Goal: Task Accomplishment & Management: Use online tool/utility

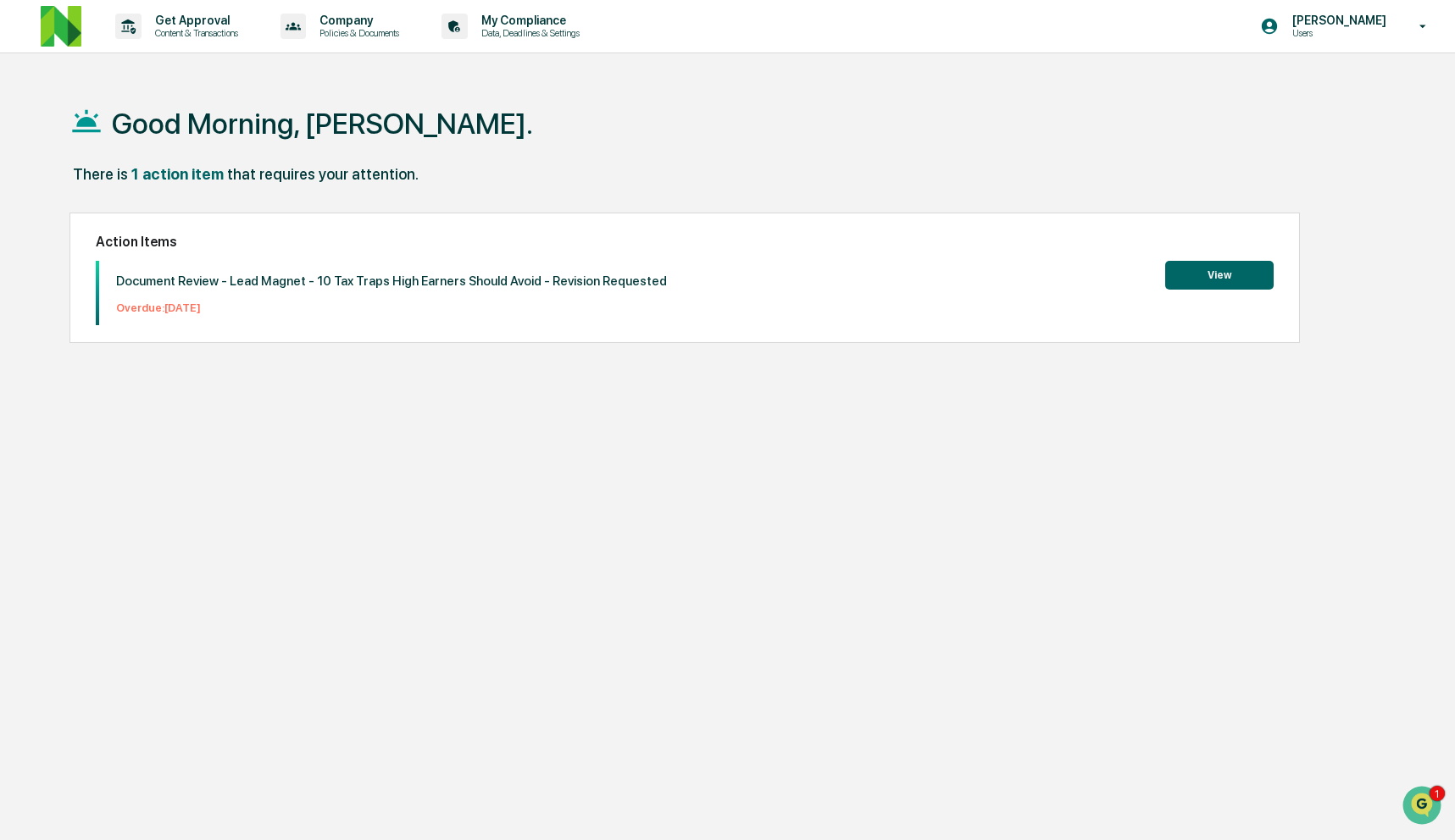
click at [56, 34] on img at bounding box center [61, 26] width 41 height 41
click at [1229, 265] on button "View" at bounding box center [1219, 274] width 109 height 29
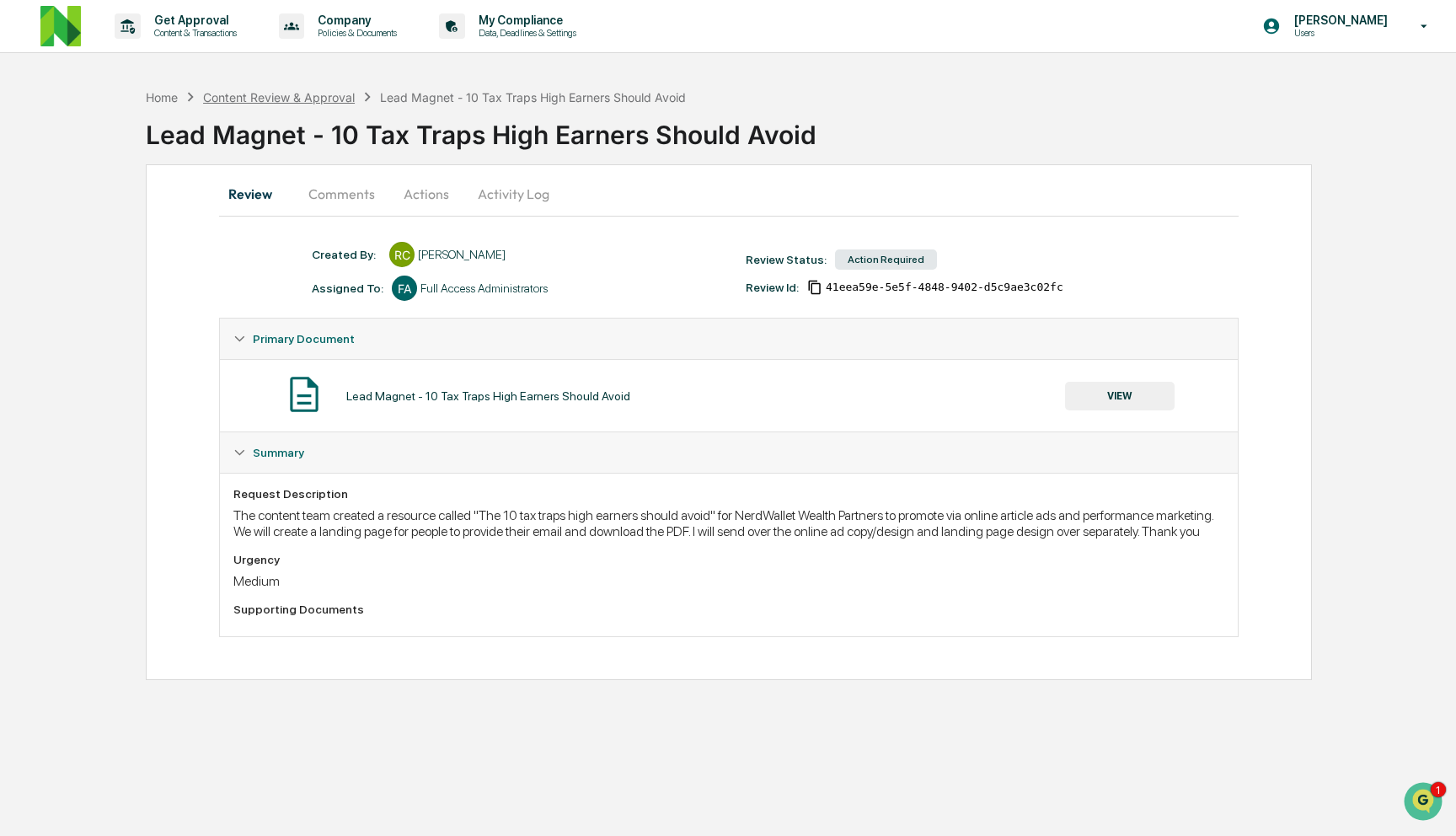
click at [334, 95] on div "Content Review & Approval" at bounding box center [279, 97] width 151 height 15
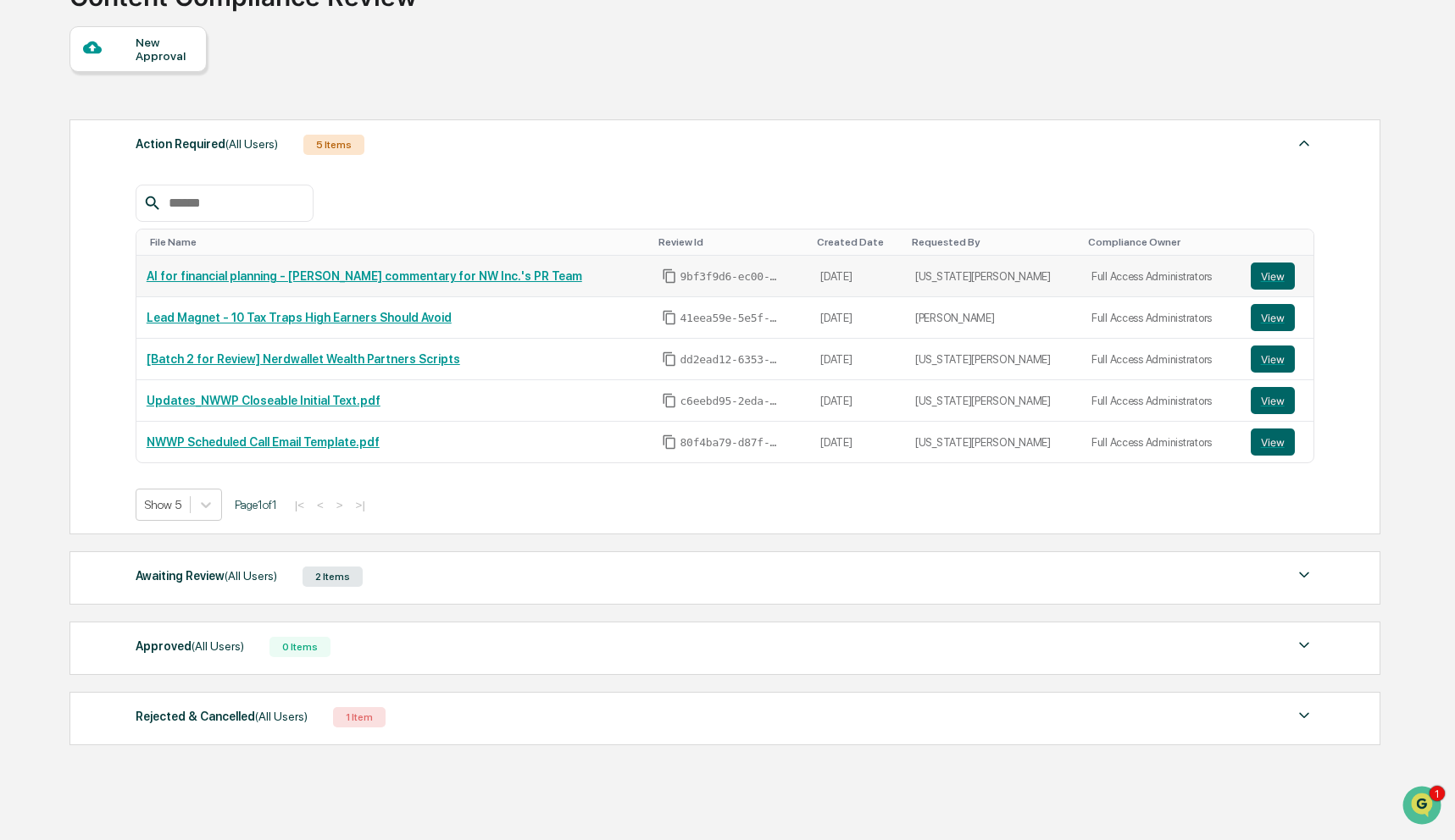
scroll to position [184, 0]
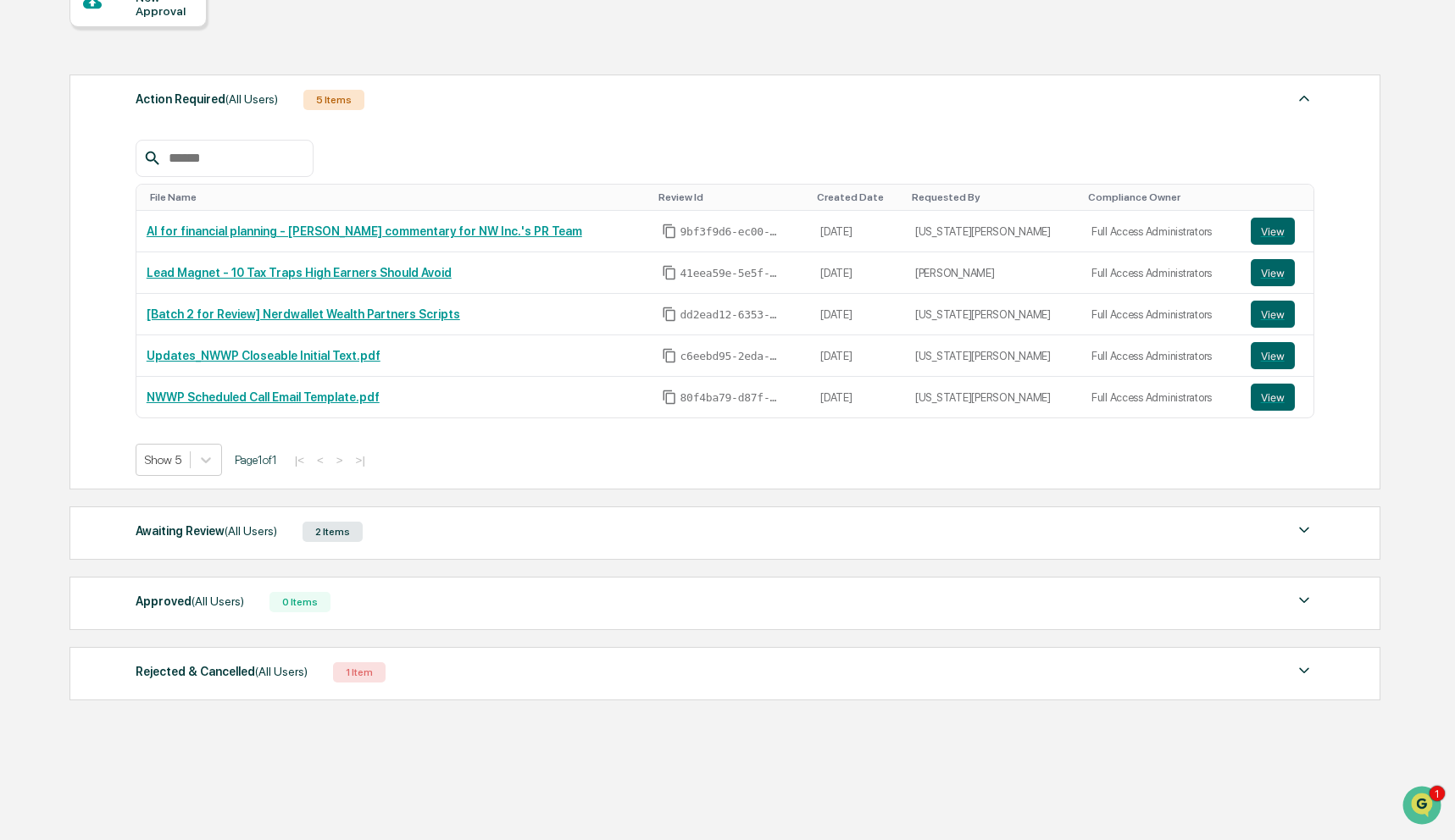
click at [426, 540] on div "Awaiting Review (All Users) 2 Items" at bounding box center [724, 532] width 1179 height 24
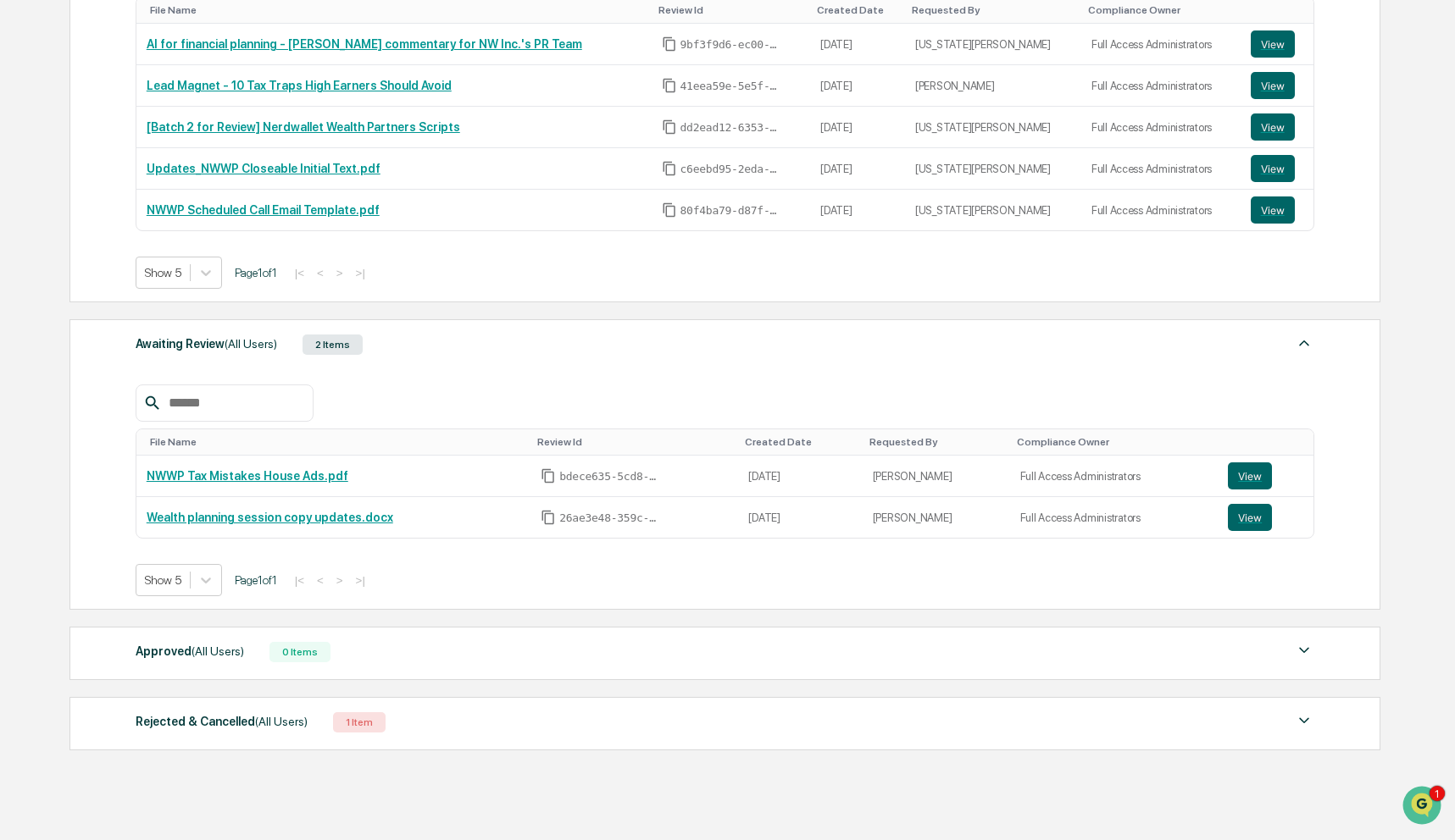
scroll to position [374, 0]
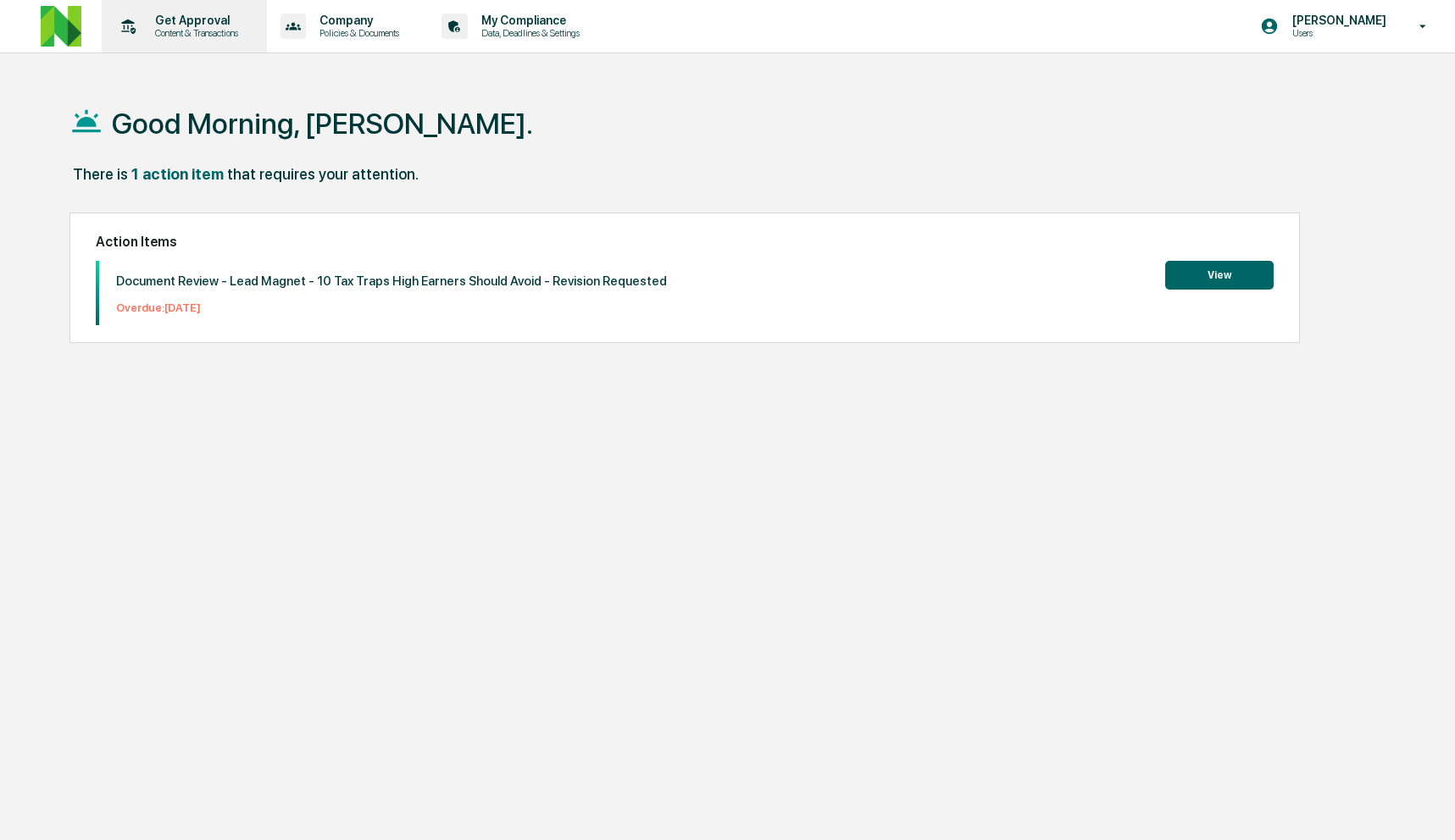
click at [226, 26] on p "Get Approval" at bounding box center [194, 20] width 105 height 14
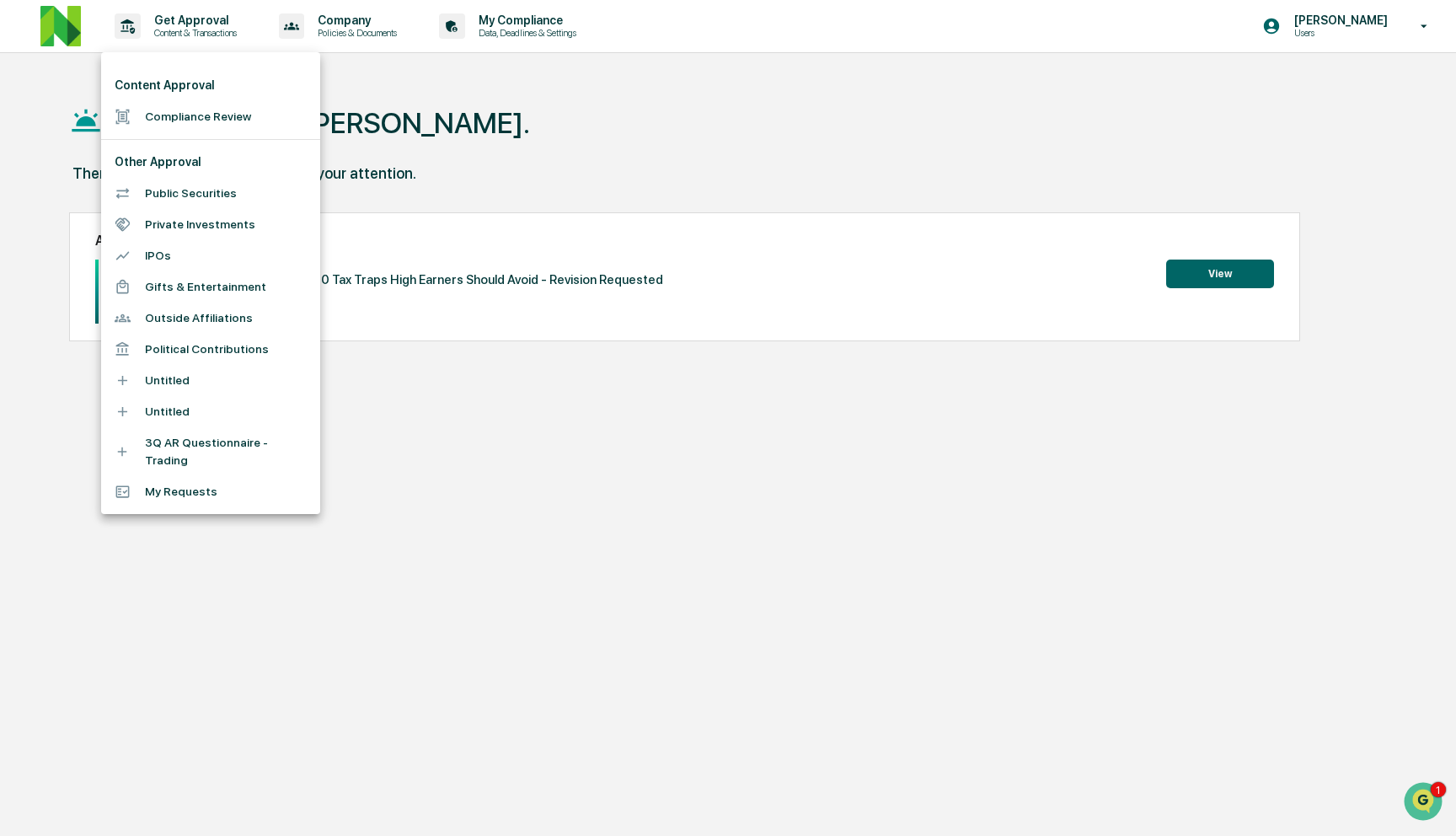
click at [88, 36] on div at bounding box center [728, 418] width 1456 height 836
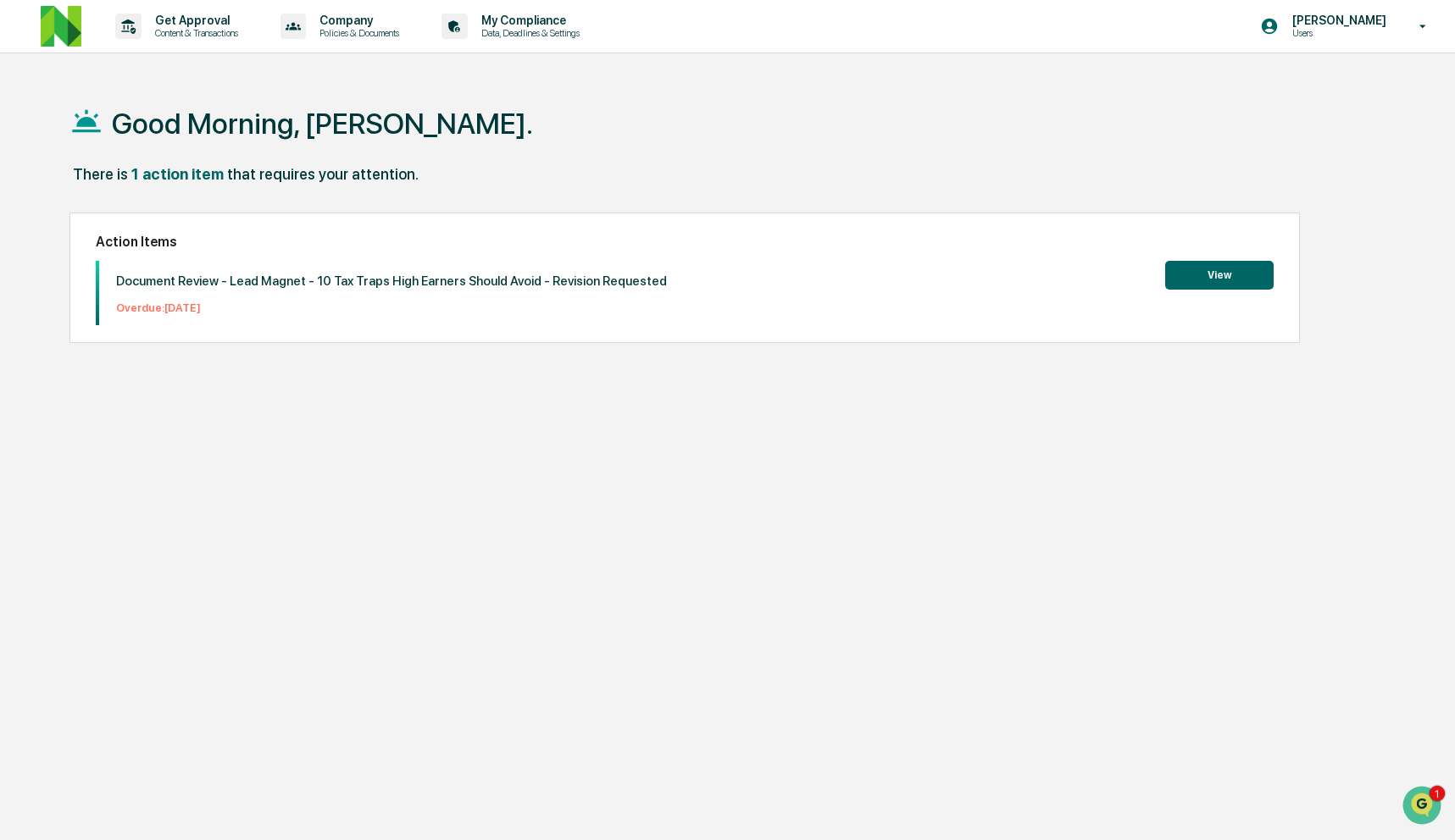
click at [68, 29] on img at bounding box center [61, 26] width 41 height 41
click at [1235, 280] on button "View" at bounding box center [1219, 274] width 109 height 29
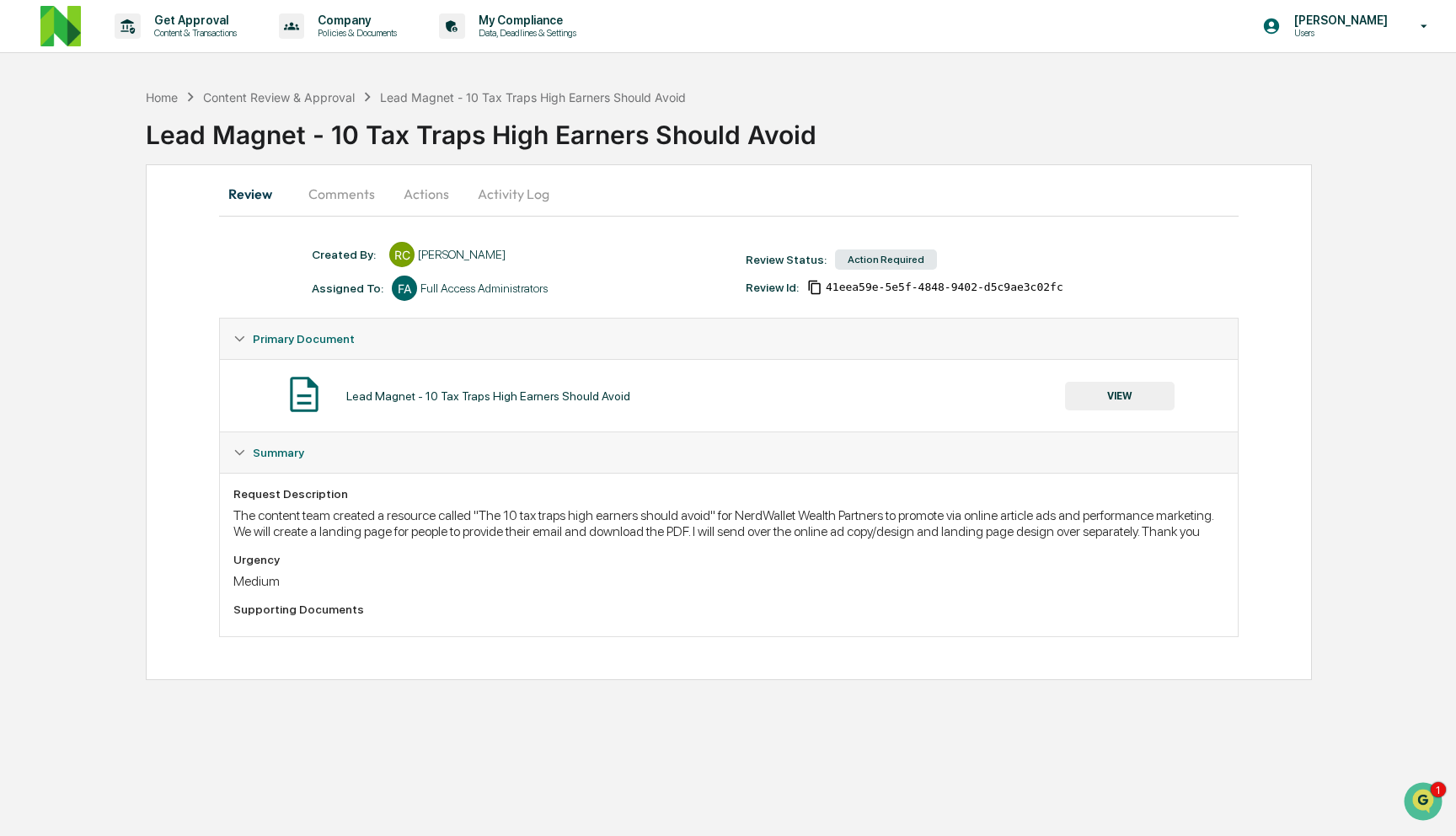
click at [1134, 395] on button "VIEW" at bounding box center [1120, 395] width 110 height 28
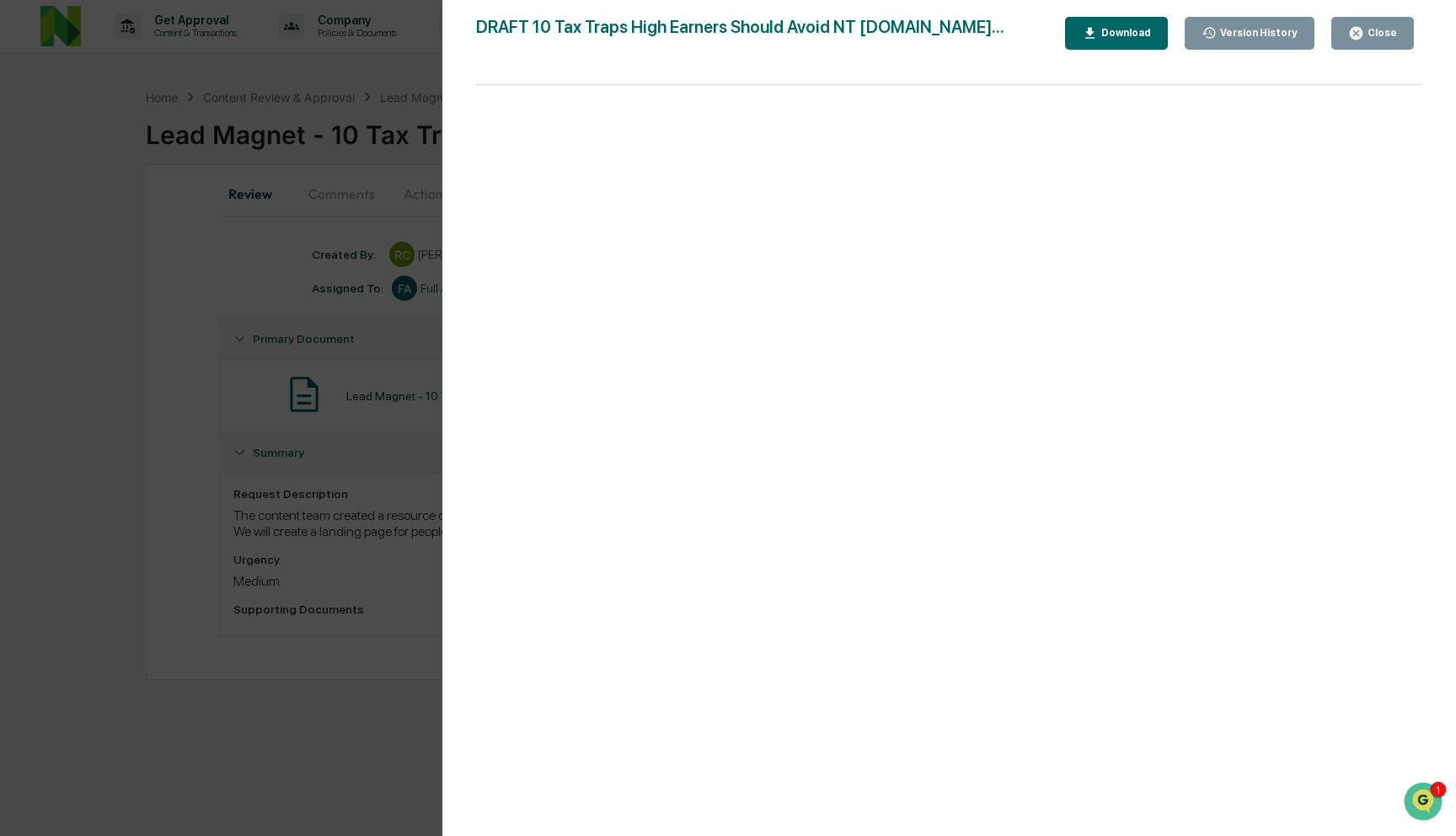
click at [1360, 28] on icon "button" at bounding box center [1356, 33] width 13 height 13
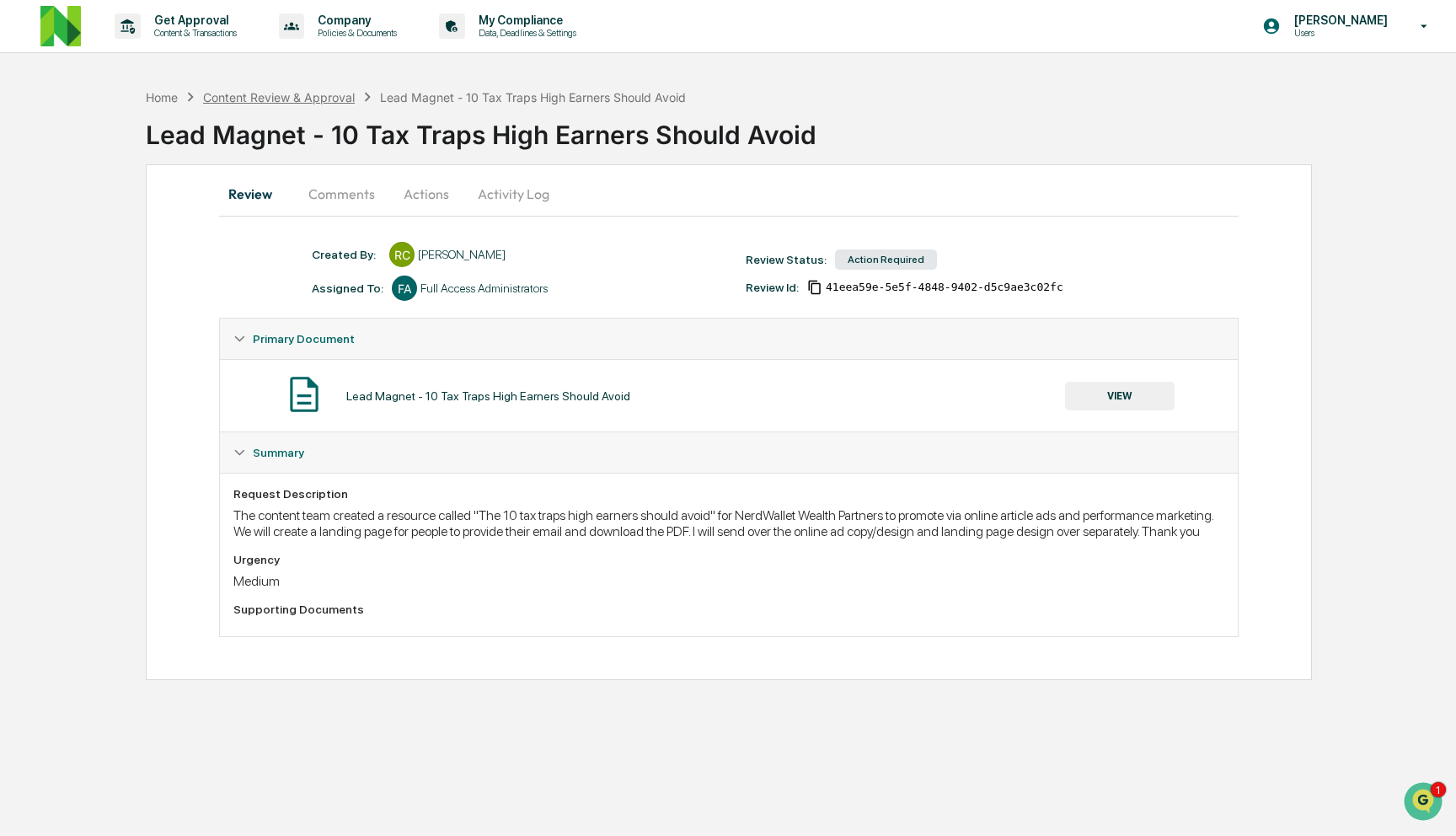
click at [336, 95] on div "Content Review & Approval" at bounding box center [279, 97] width 151 height 15
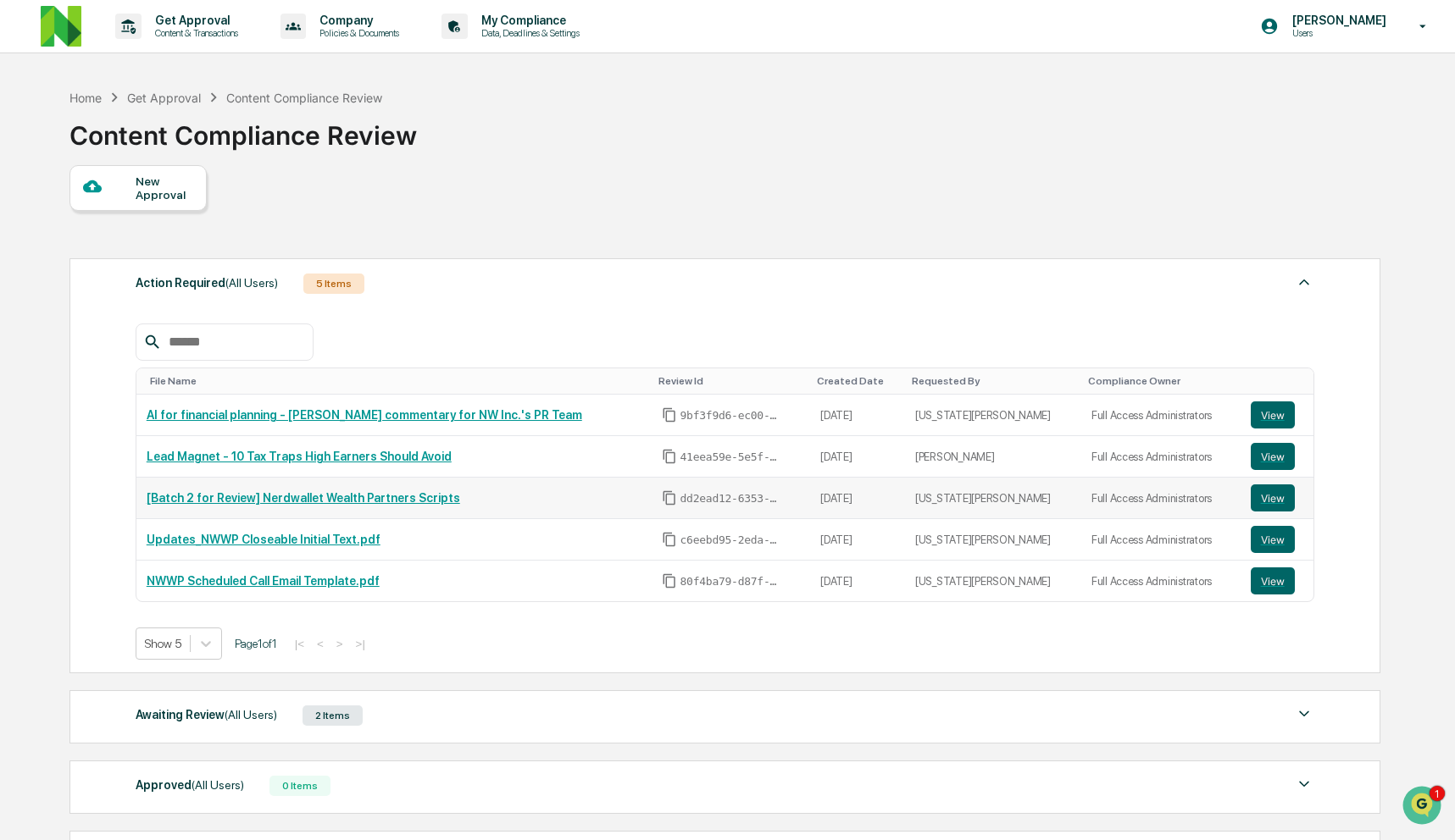
scroll to position [184, 0]
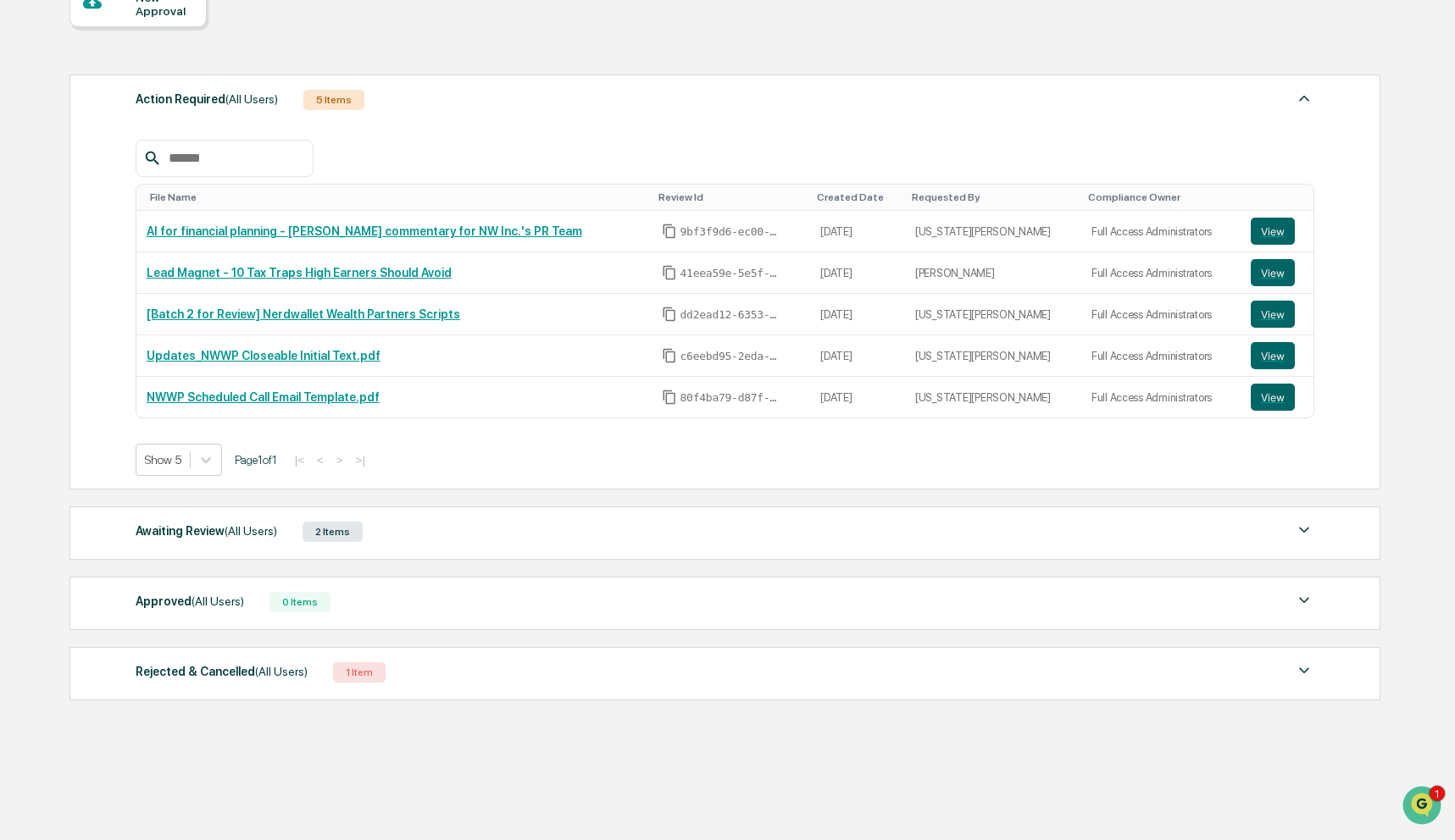
click at [416, 529] on div "Awaiting Review (All Users) 2 Items" at bounding box center [724, 532] width 1179 height 24
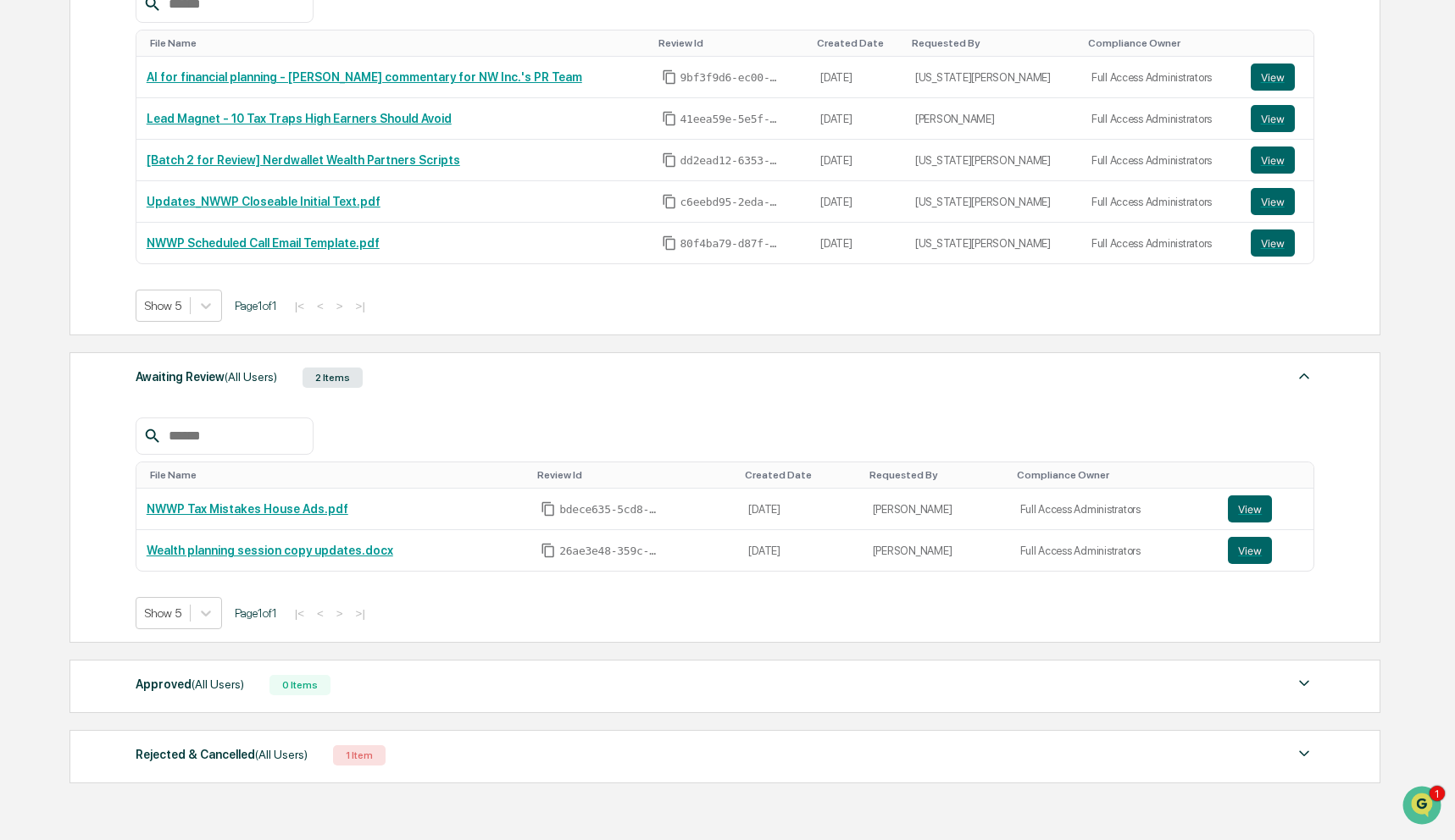
scroll to position [346, 0]
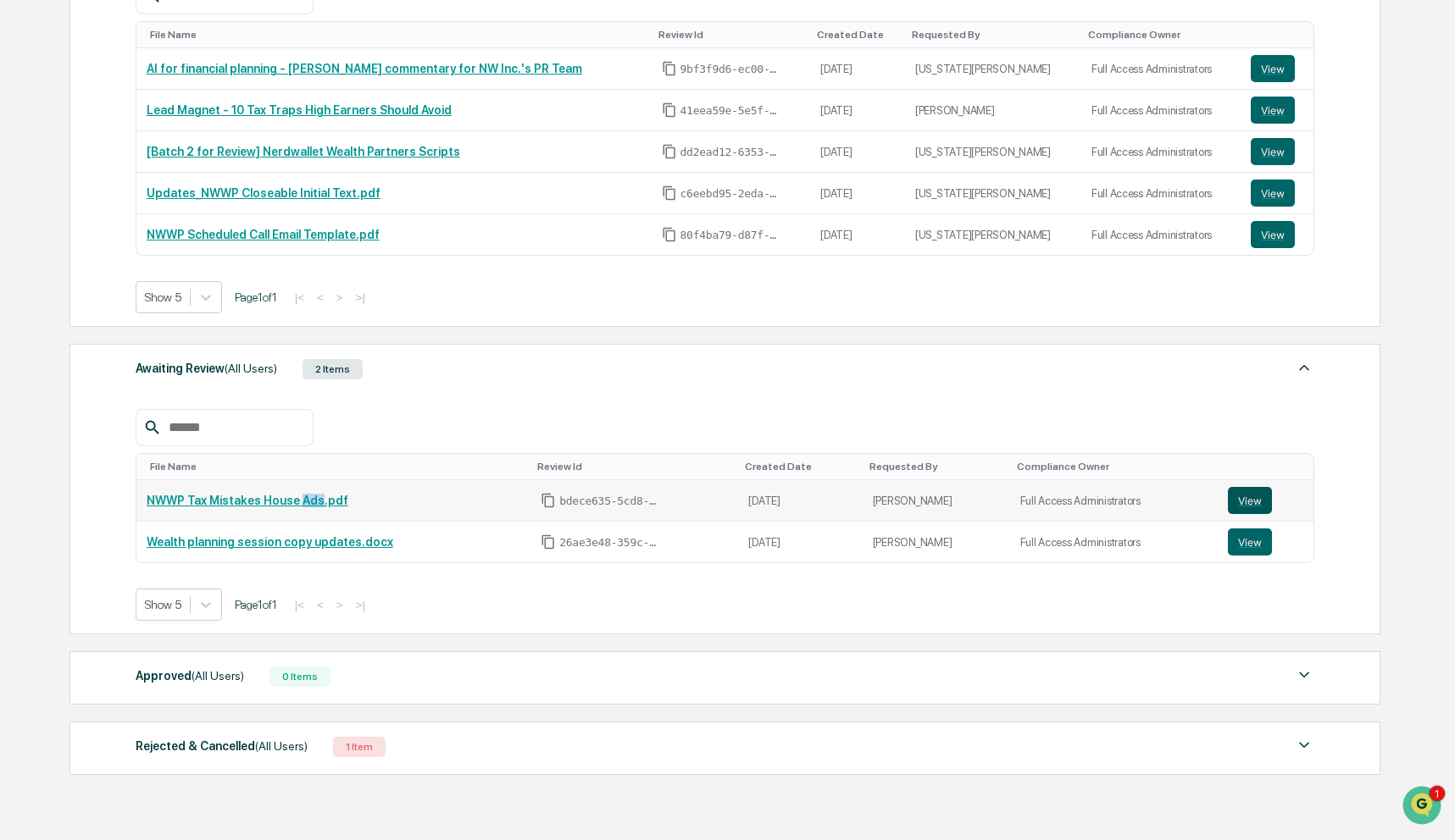
click at [1239, 502] on button "View" at bounding box center [1250, 500] width 44 height 27
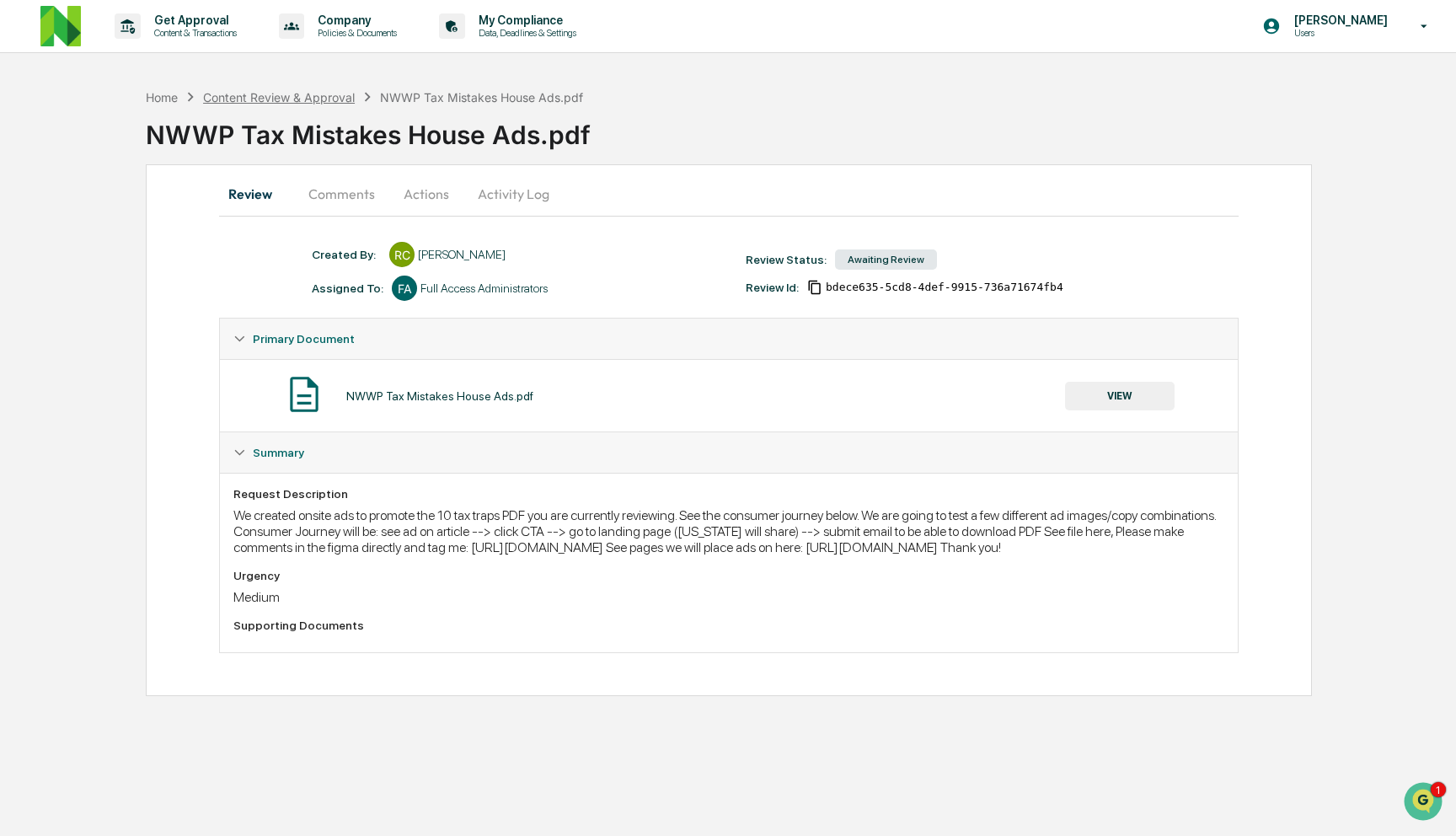
click at [334, 97] on div "Content Review & Approval" at bounding box center [279, 97] width 151 height 15
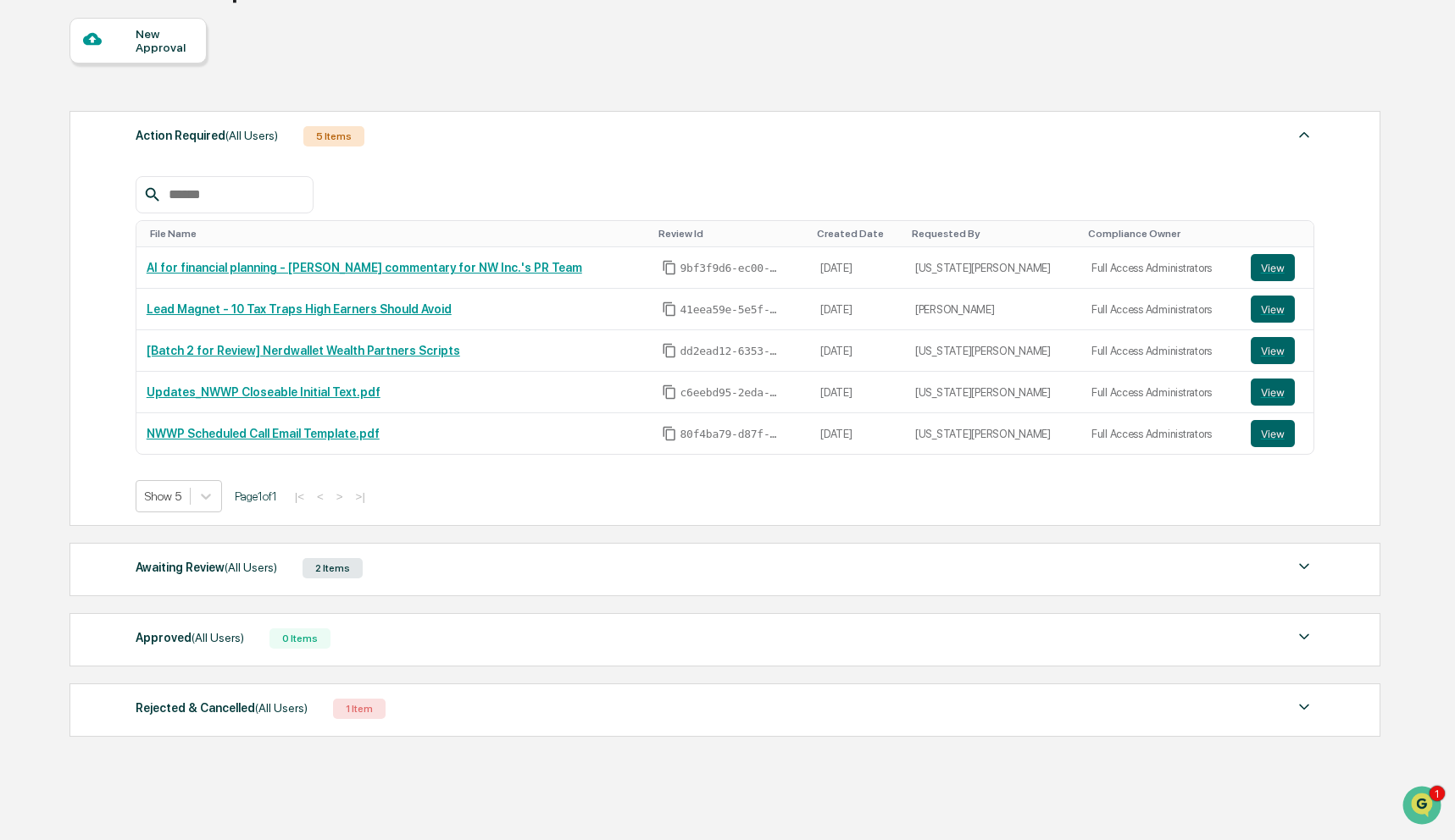
scroll to position [165, 0]
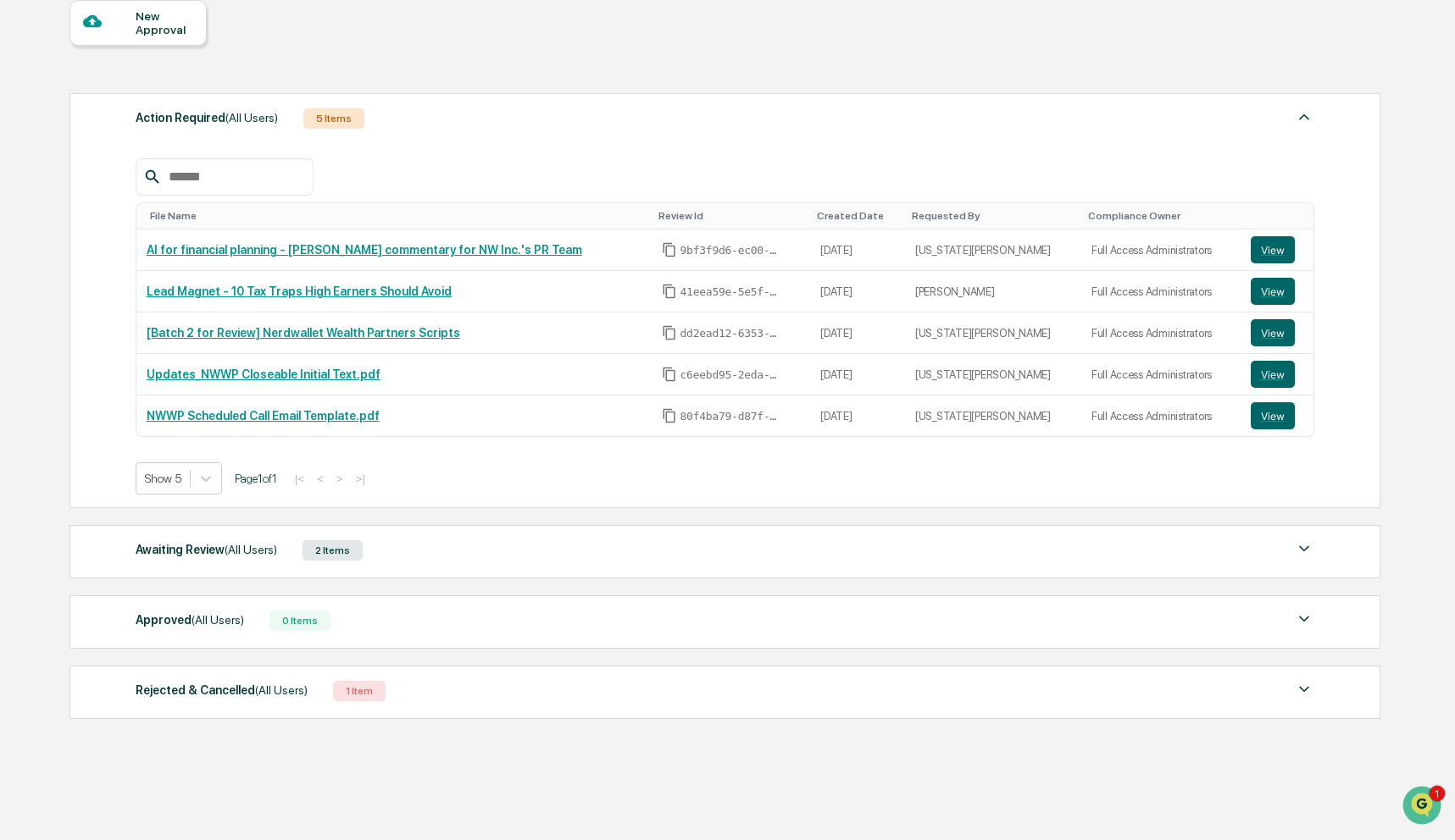
click at [408, 570] on div "Awaiting Review (All Users) 2 Items File Name Review Id Created Date Requested …" at bounding box center [724, 552] width 1310 height 53
click at [394, 541] on div "Awaiting Review (All Users) 2 Items" at bounding box center [724, 551] width 1179 height 24
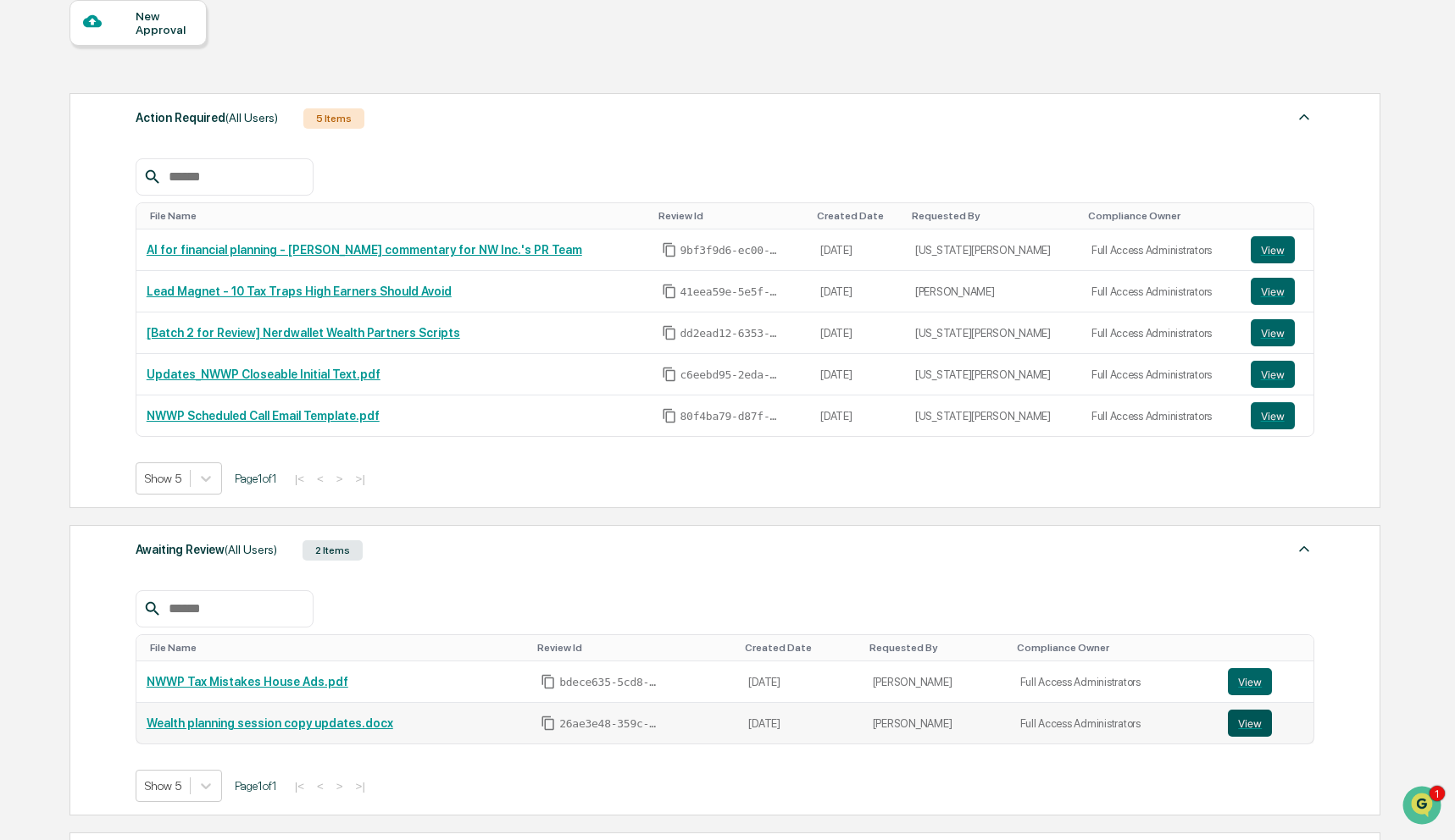
click at [1261, 729] on button "View" at bounding box center [1250, 722] width 44 height 27
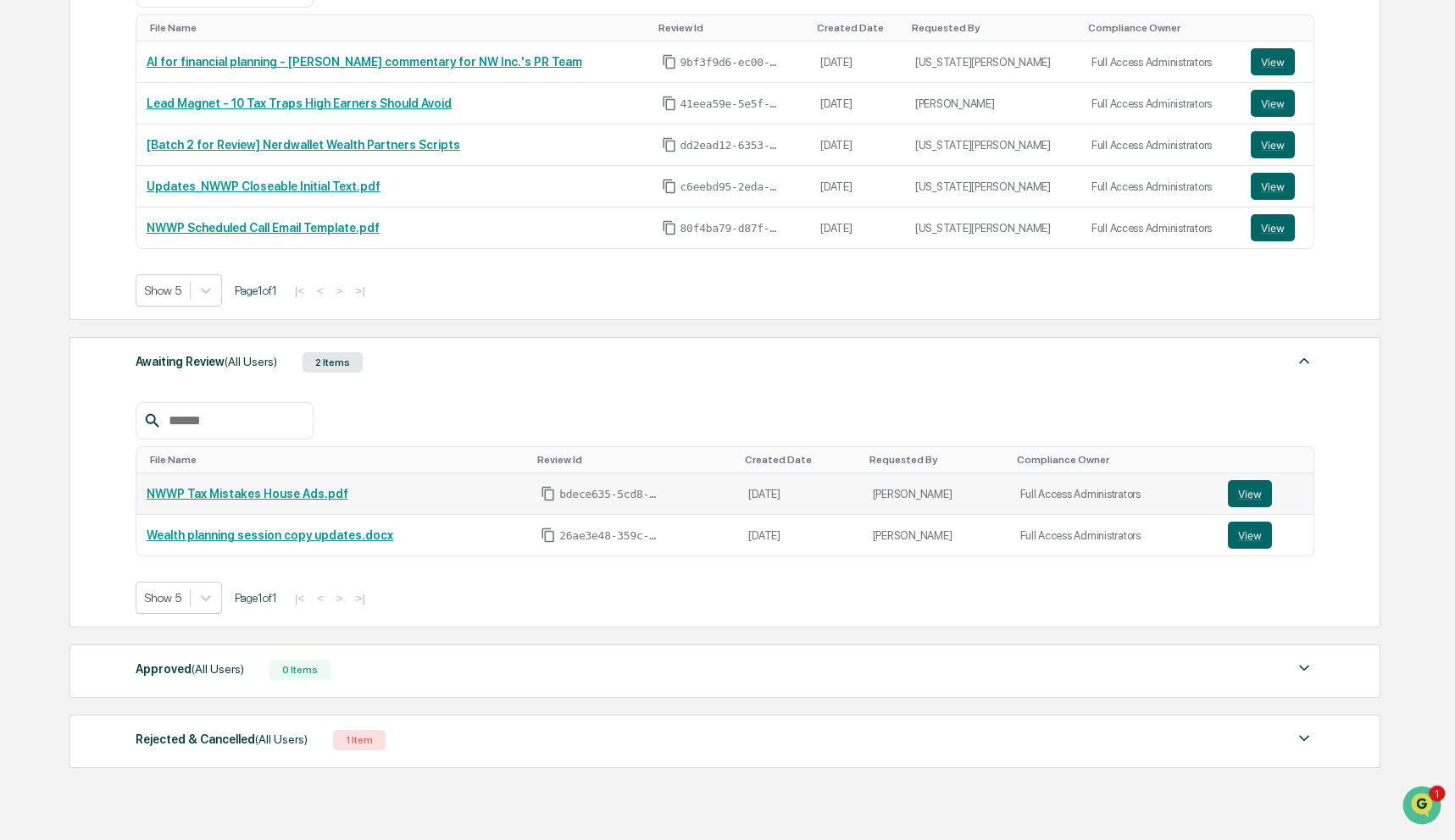
scroll to position [349, 0]
